Goal: Task Accomplishment & Management: Complete application form

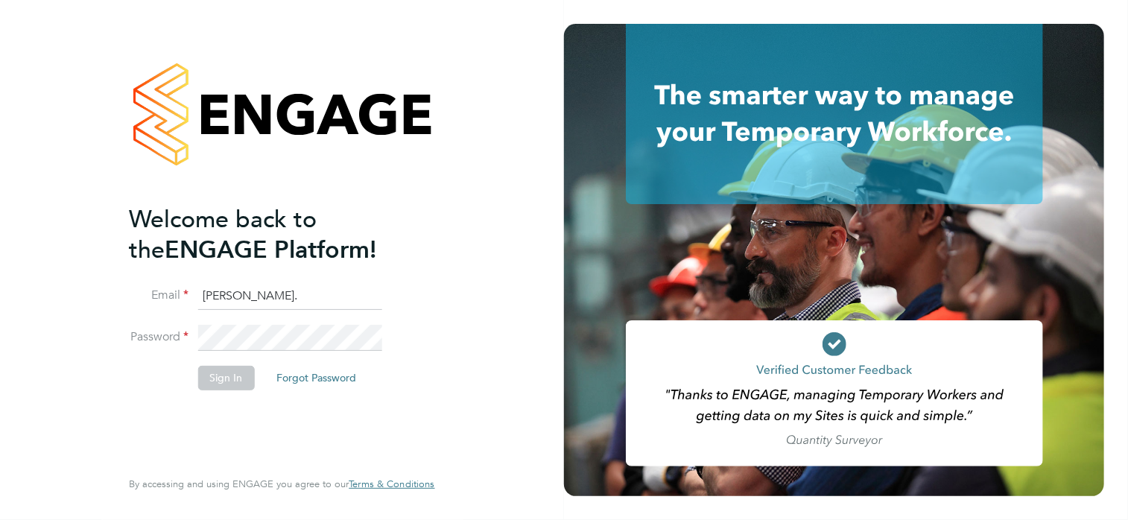
click at [227, 288] on input "andy." at bounding box center [289, 296] width 184 height 27
click at [276, 276] on ng-template "Welcome back to the ENGAGE Platform! Email andy. Password Sign In Forgot Passwo…" at bounding box center [274, 304] width 291 height 201
drag, startPoint x: 261, startPoint y: 288, endPoint x: 162, endPoint y: 294, distance: 99.3
click at [162, 294] on li "Email andy." at bounding box center [274, 304] width 291 height 42
type input "[PERSON_NAME][EMAIL_ADDRESS][PERSON_NAME][DOMAIN_NAME]"
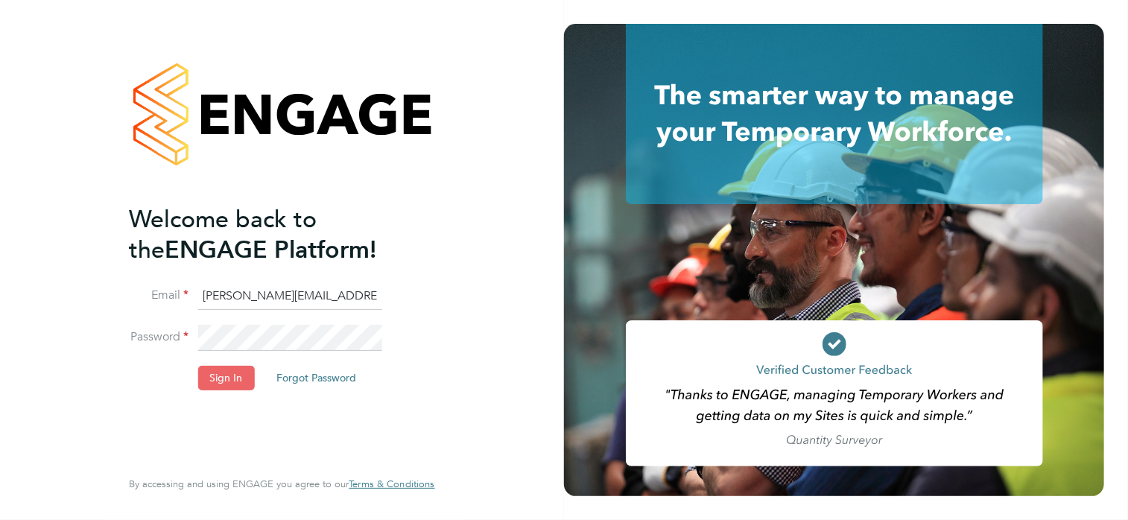
click at [220, 375] on button "Sign In" at bounding box center [225, 378] width 57 height 24
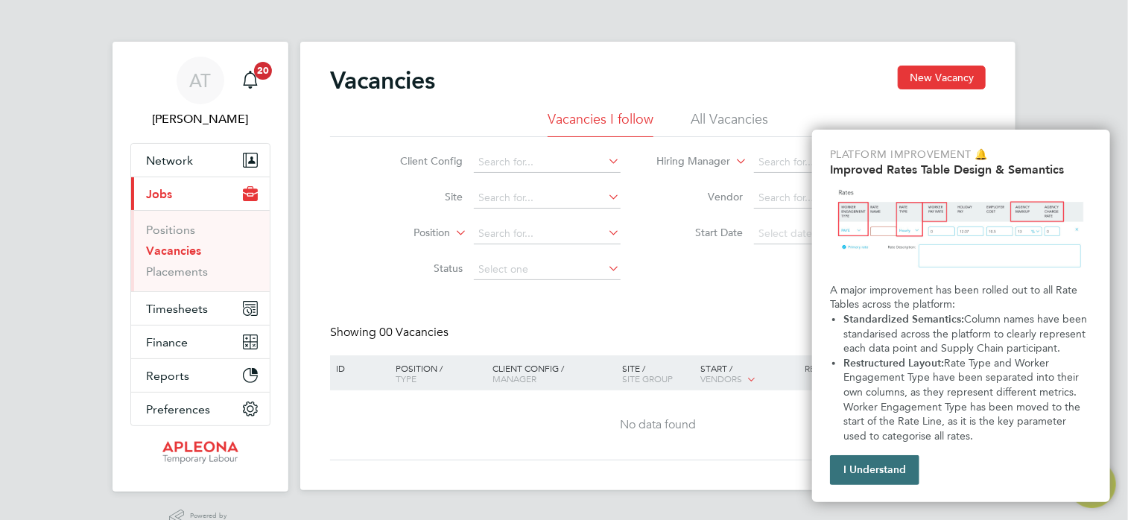
click at [855, 460] on button "I Understand" at bounding box center [874, 470] width 89 height 30
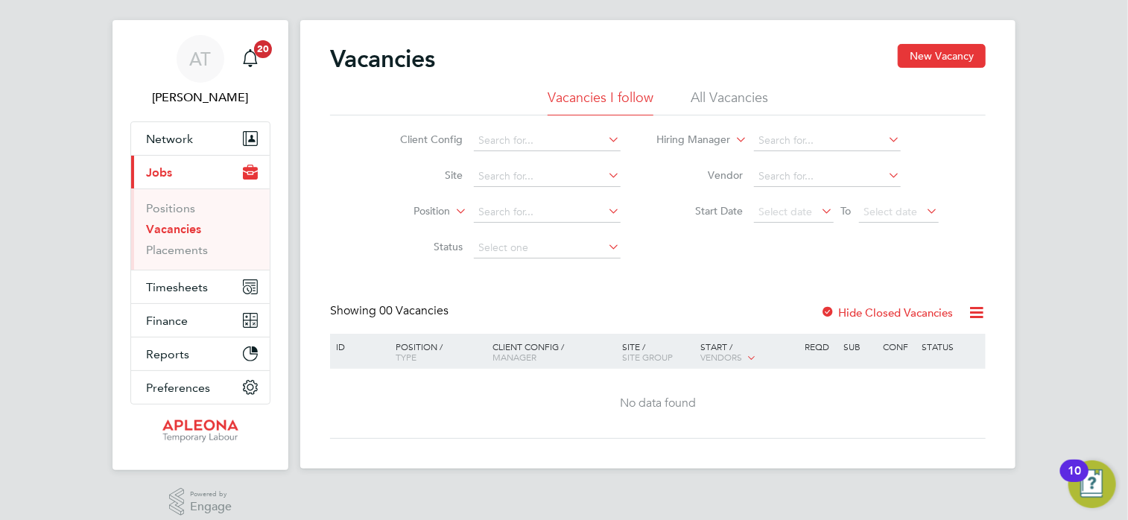
scroll to position [34, 0]
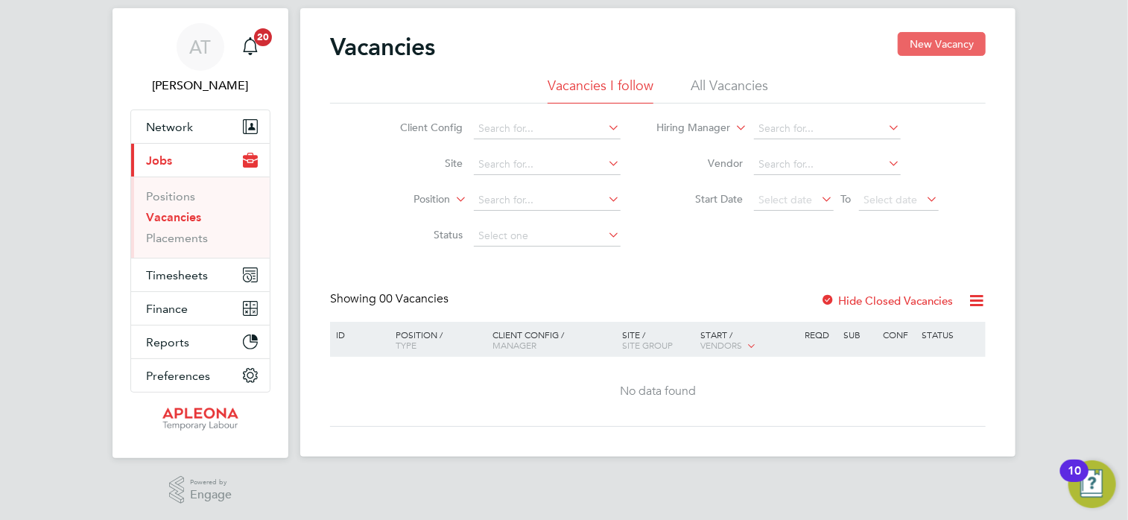
click at [917, 49] on button "New Vacancy" at bounding box center [942, 44] width 88 height 24
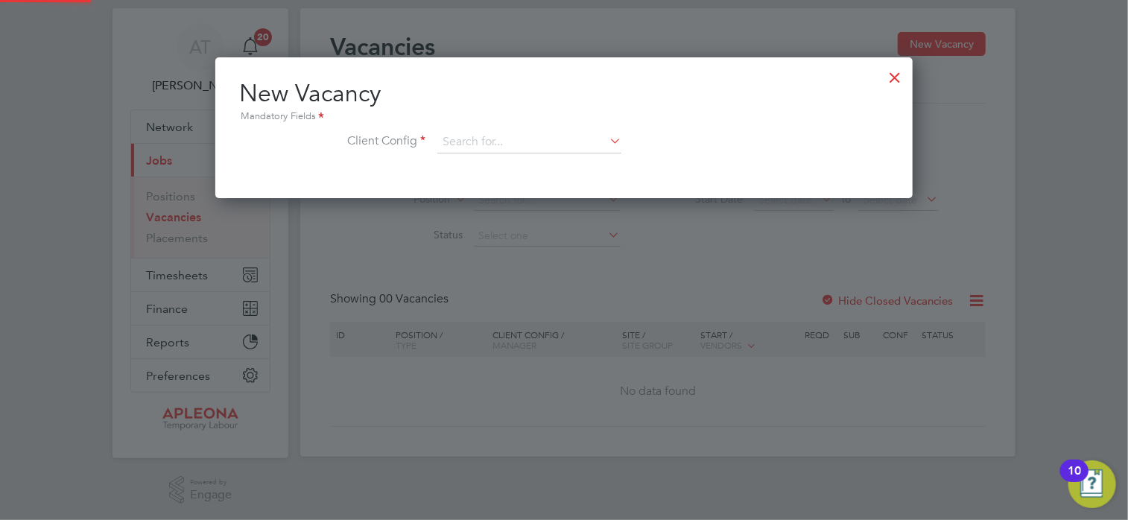
scroll to position [141, 698]
click at [605, 147] on input at bounding box center [529, 142] width 184 height 22
click at [574, 183] on li "Combined Technical Solutions Ltd" at bounding box center [529, 183] width 185 height 20
type input "Combined Technical Solutions Ltd"
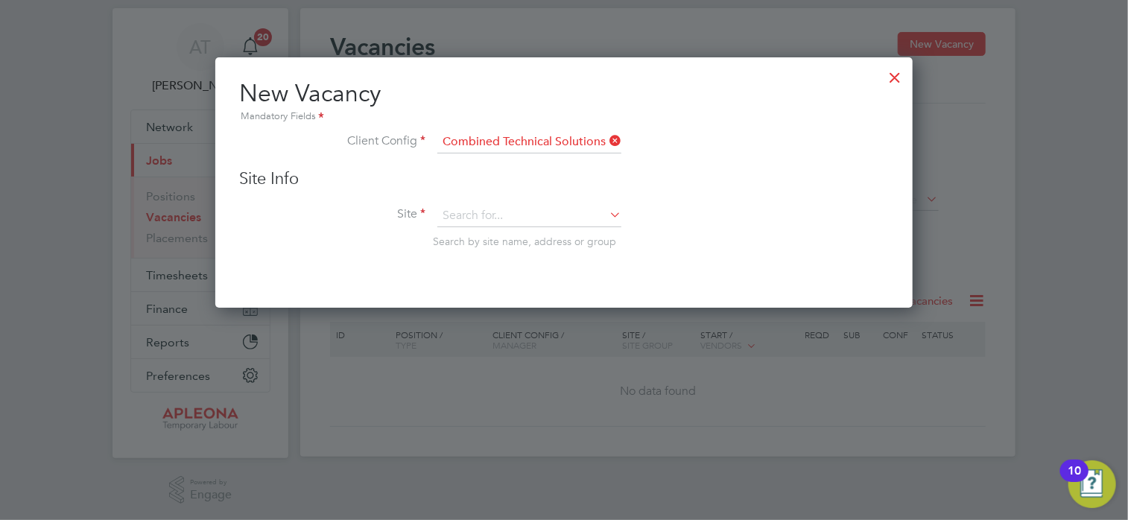
click at [606, 213] on icon at bounding box center [606, 214] width 0 height 21
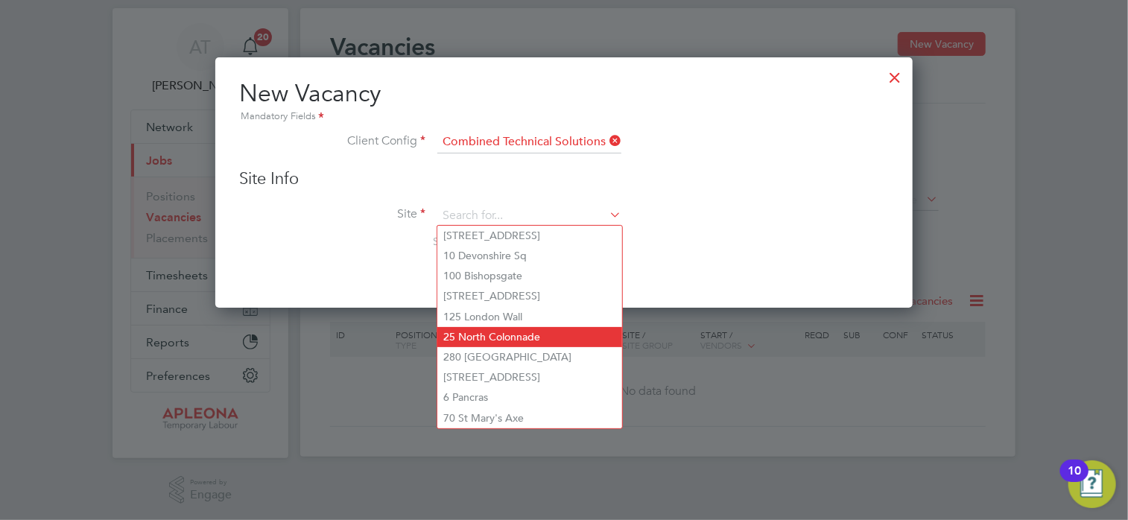
click at [569, 331] on li "25 North Colonnade" at bounding box center [529, 337] width 185 height 20
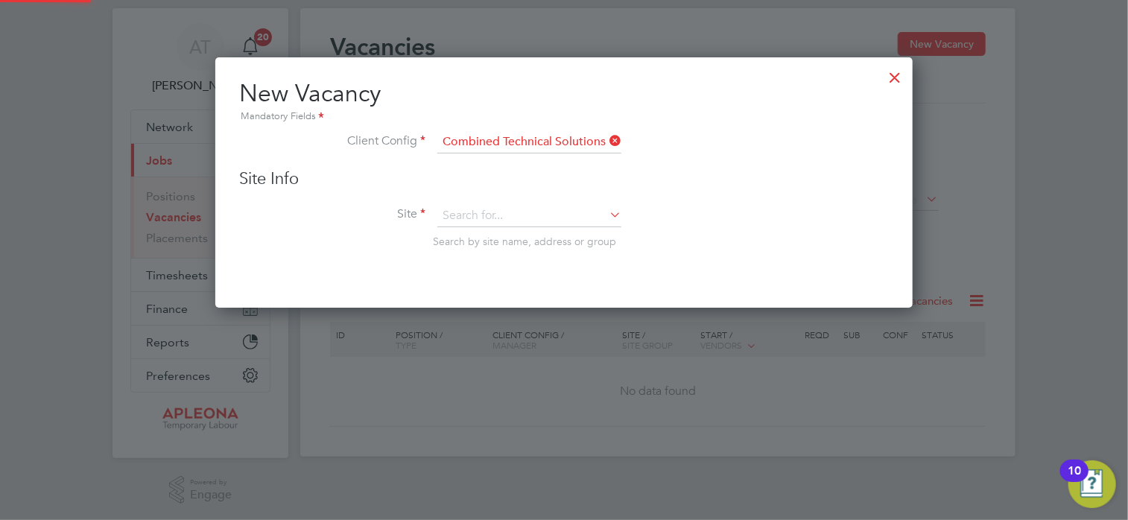
type input "25 North Colonnade"
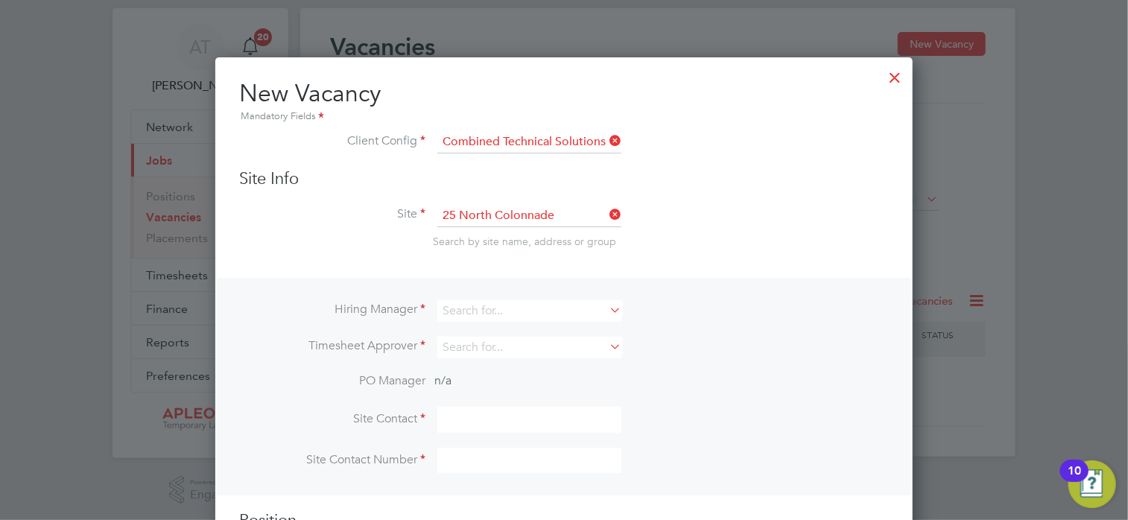
scroll to position [108, 0]
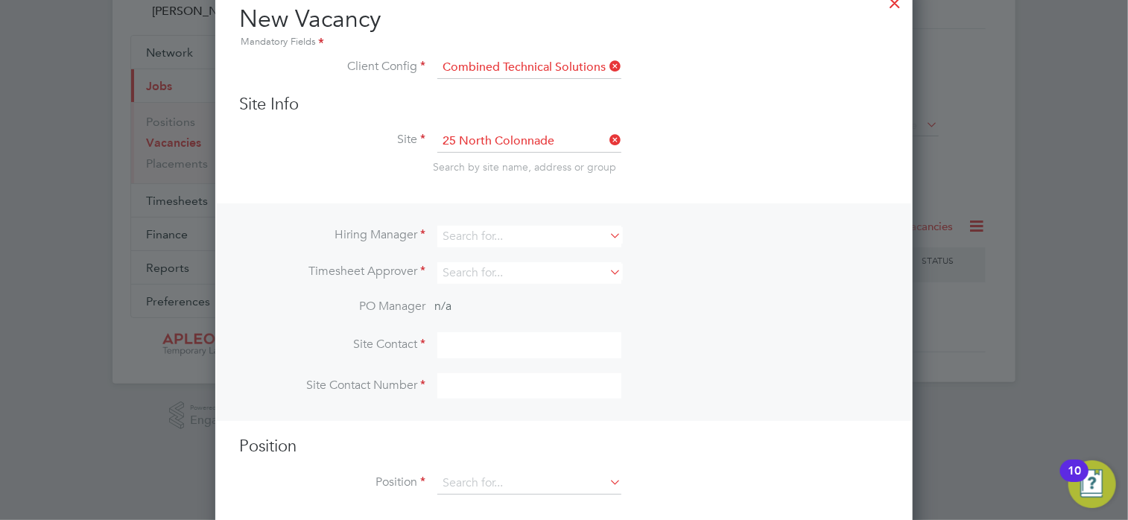
click at [606, 236] on icon at bounding box center [606, 235] width 0 height 21
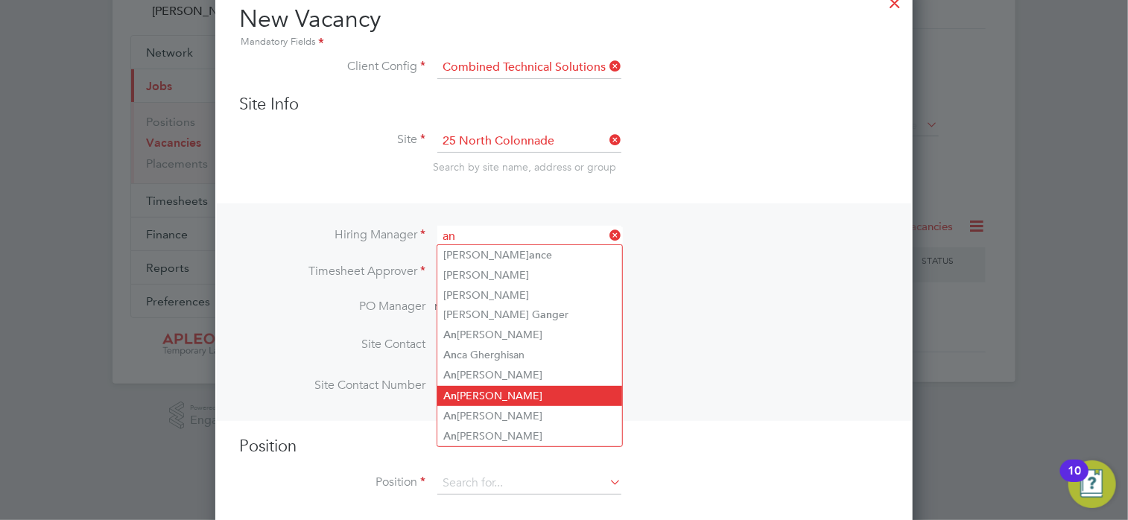
click at [522, 399] on li "An [PERSON_NAME]" at bounding box center [529, 396] width 185 height 20
type input "[PERSON_NAME]"
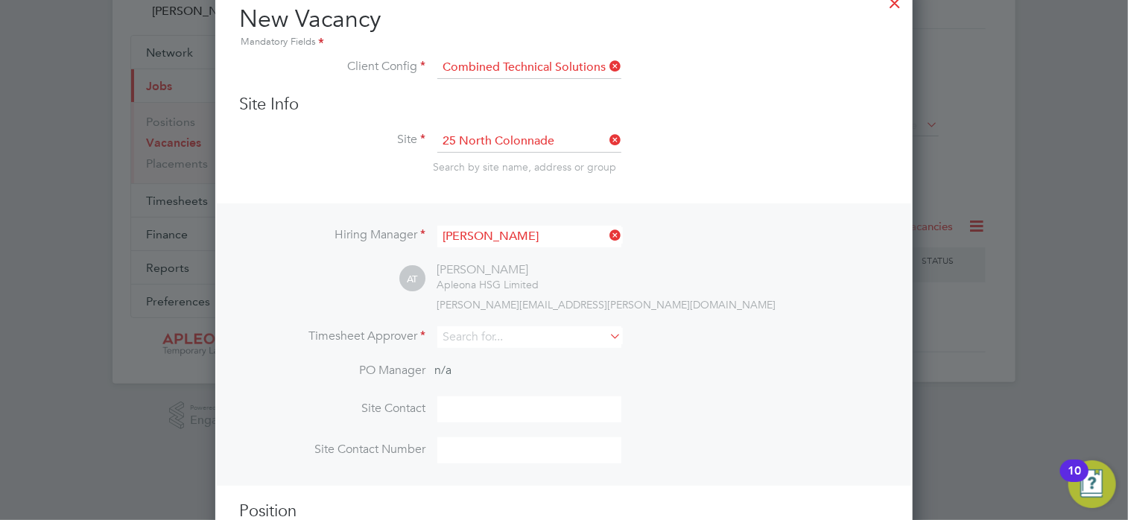
scroll to position [183, 0]
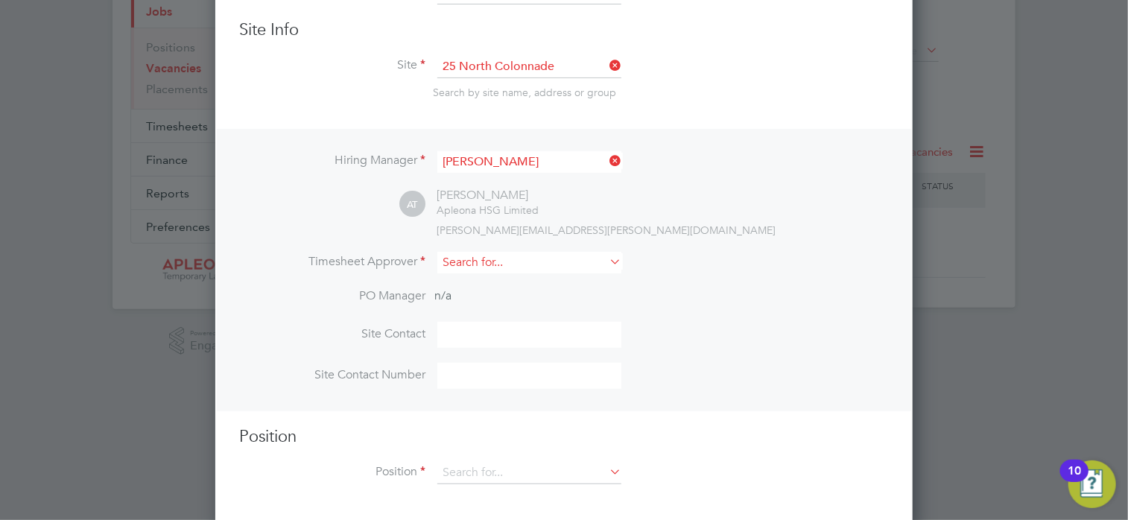
click at [620, 269] on input at bounding box center [529, 263] width 184 height 22
type input "[PERSON_NAME]"
click at [606, 262] on icon at bounding box center [606, 261] width 0 height 21
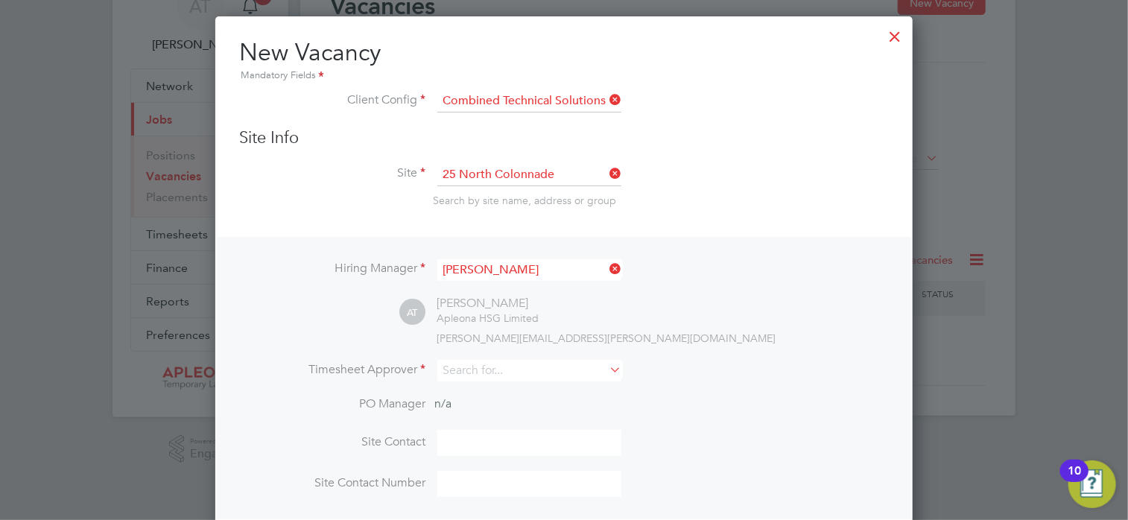
scroll to position [0, 0]
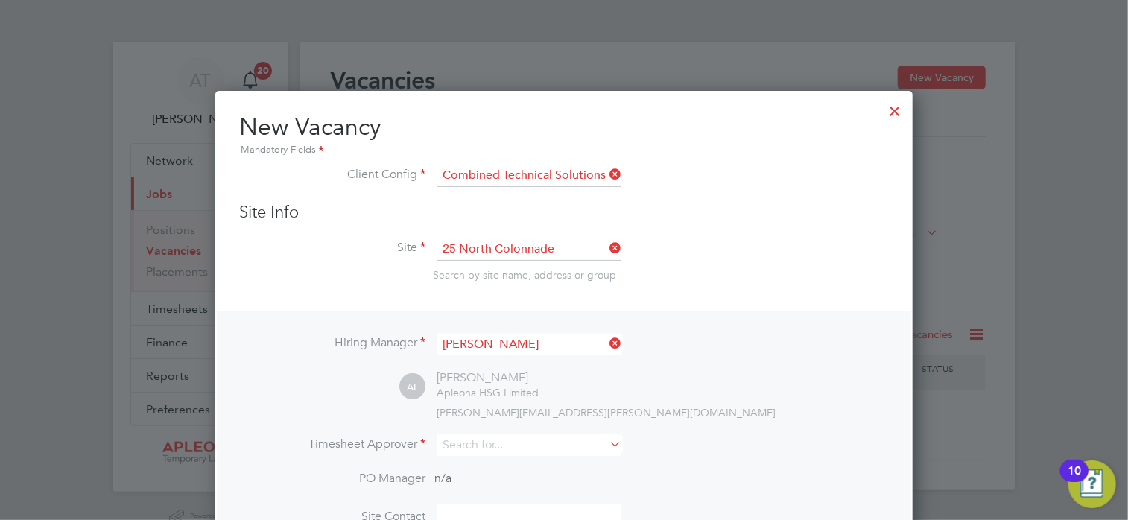
click at [897, 107] on div at bounding box center [895, 107] width 27 height 27
